Goal: Browse casually: Explore the website without a specific task or goal

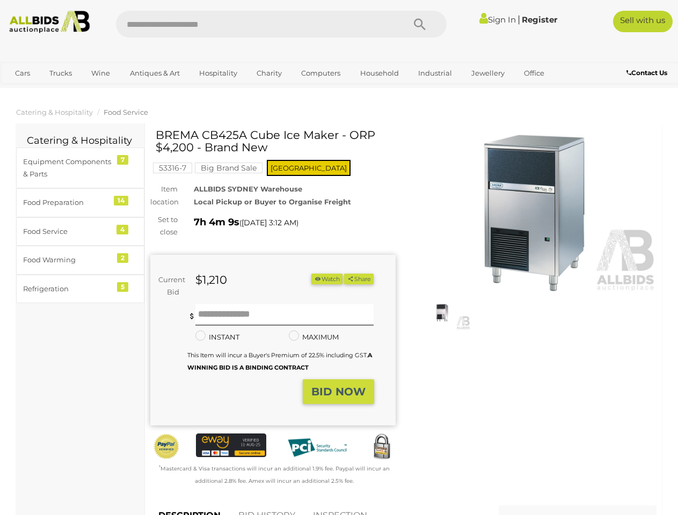
click at [339, 258] on div "Current Bid $1,210 (Min $1,220) $1,210" at bounding box center [272, 340] width 245 height 171
click at [420, 24] on icon "Search" at bounding box center [420, 25] width 12 height 16
click at [23, 73] on link "Cars" at bounding box center [22, 73] width 29 height 18
click at [61, 73] on link "Trucks" at bounding box center [60, 73] width 36 height 18
click at [100, 73] on link "Wine" at bounding box center [100, 73] width 33 height 18
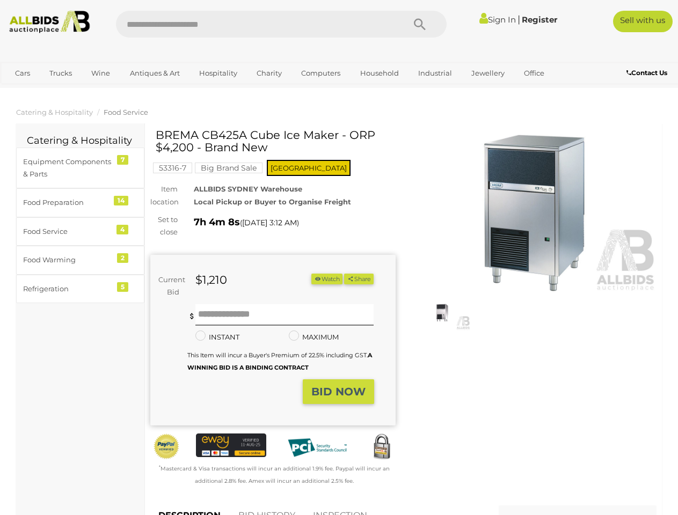
click at [154, 73] on link "Antiques & Art" at bounding box center [155, 73] width 64 height 18
click at [217, 73] on link "Hospitality" at bounding box center [218, 73] width 52 height 18
click at [268, 73] on link "Charity" at bounding box center [269, 73] width 39 height 18
click at [319, 73] on link "Computers" at bounding box center [320, 73] width 53 height 18
click at [378, 73] on link "Household" at bounding box center [379, 73] width 53 height 18
